Goal: Download file/media

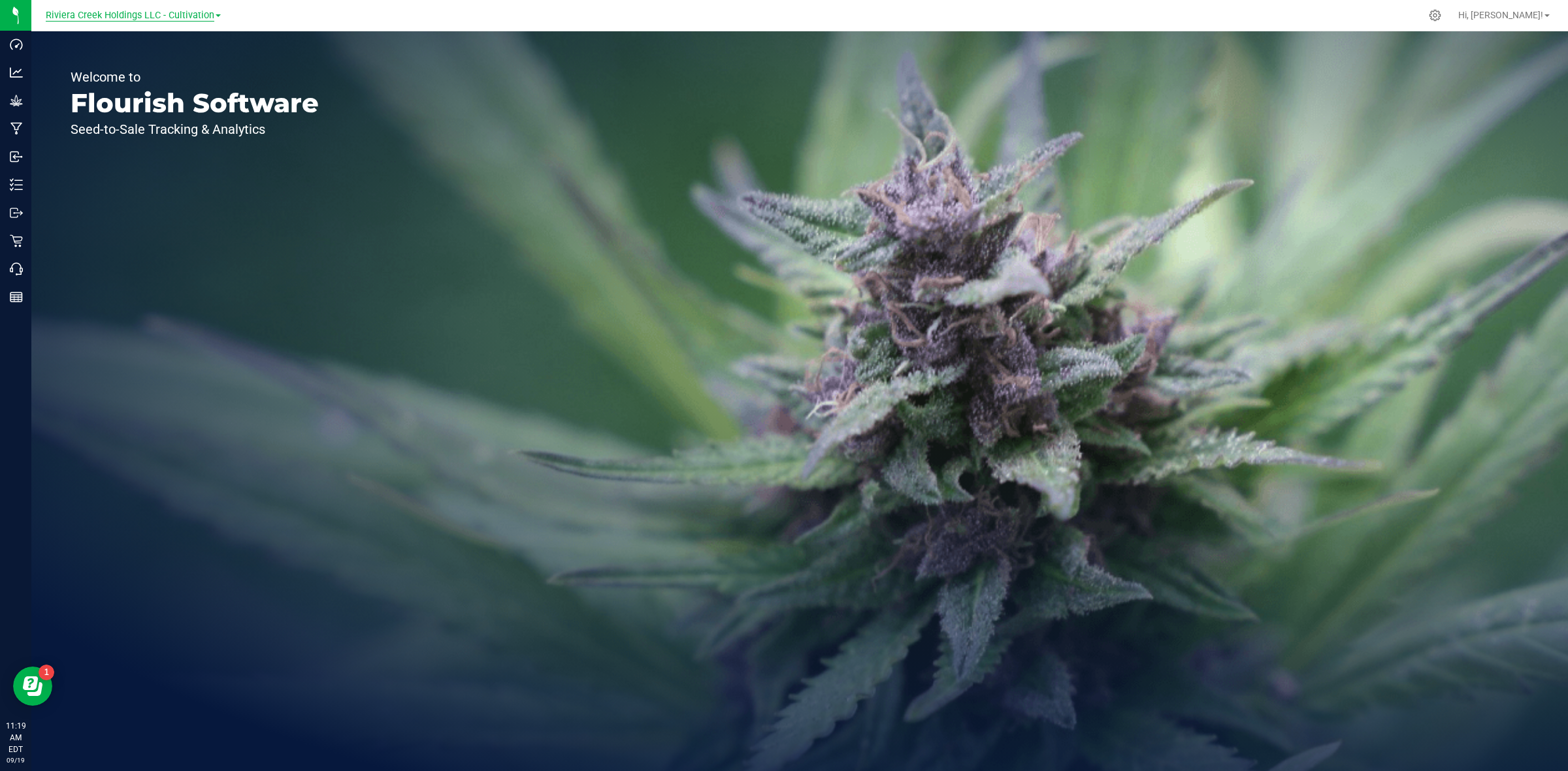
click at [176, 13] on span "Riviera Creek Holdings LLC - Cultivation" at bounding box center [130, 16] width 169 height 12
click at [173, 68] on link "Riviera Creek Holdings LLC - Processing" at bounding box center [133, 64] width 191 height 18
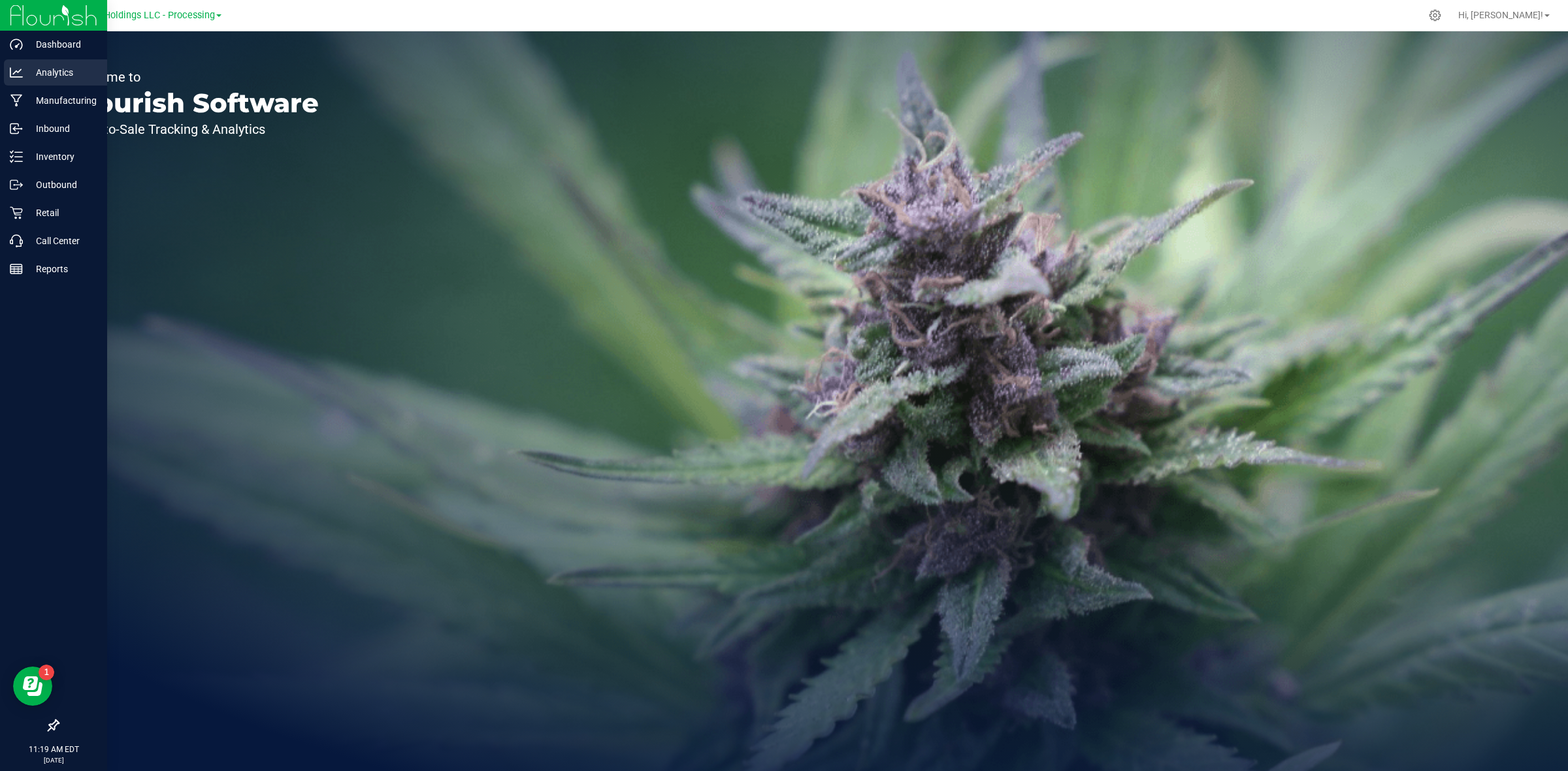
click at [26, 75] on p "Analytics" at bounding box center [62, 73] width 78 height 16
click at [61, 99] on p "Manufacturing" at bounding box center [62, 101] width 78 height 16
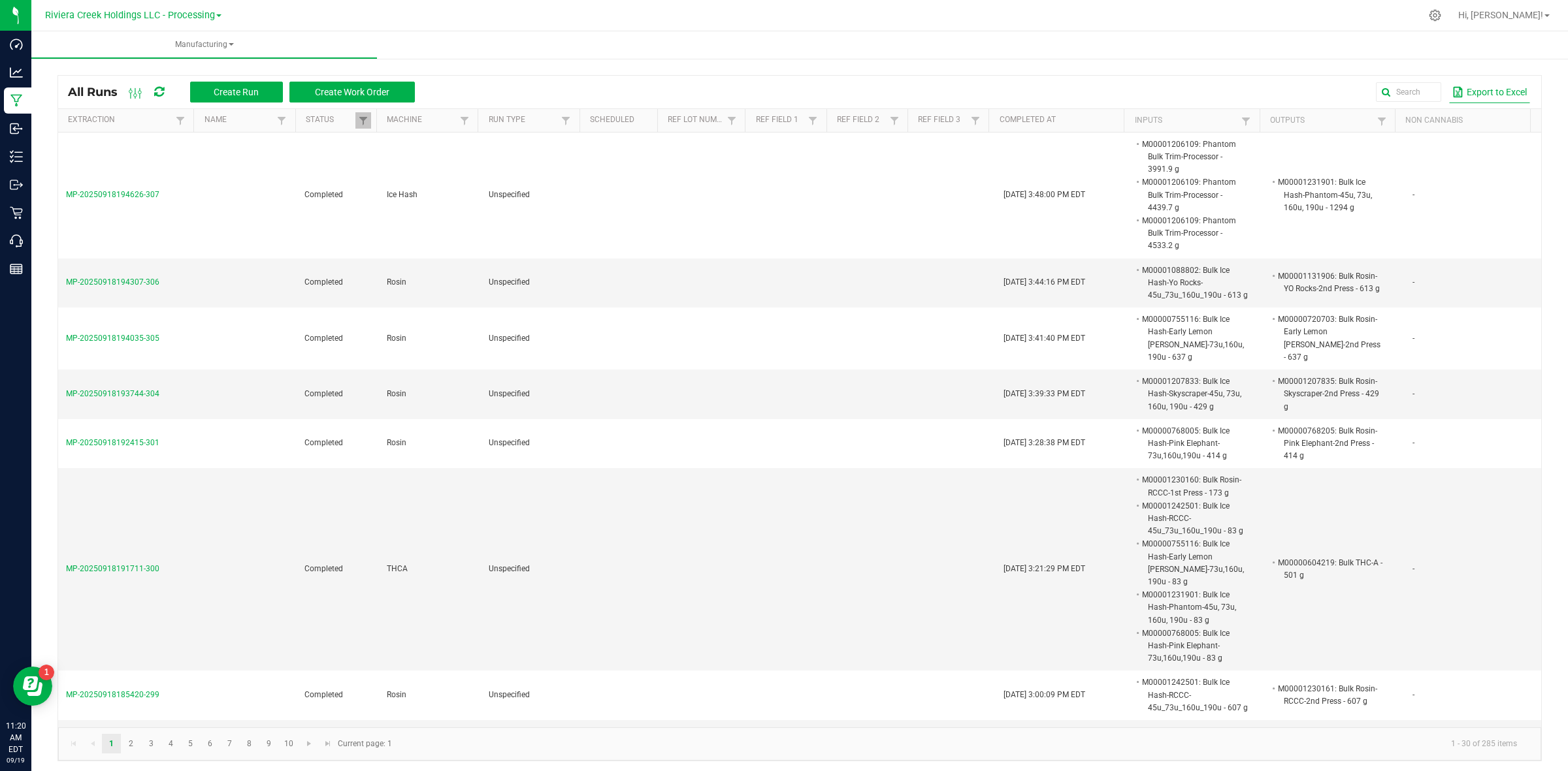
click at [1491, 91] on button "Export to Excel" at bounding box center [1489, 92] width 81 height 23
